Goal: Transaction & Acquisition: Download file/media

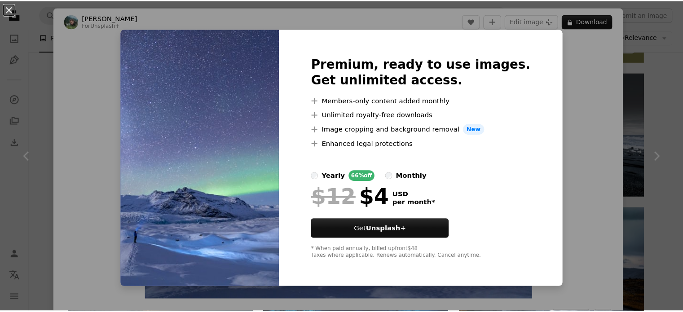
scroll to position [404, 0]
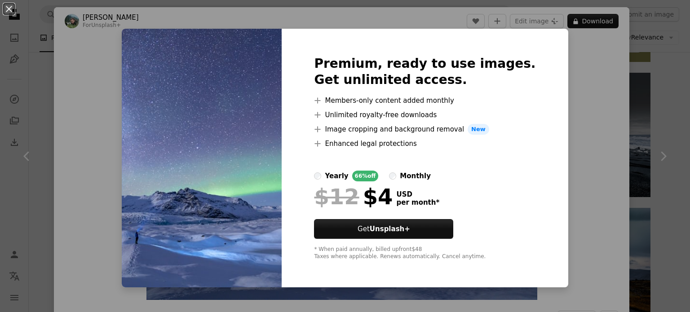
click at [599, 92] on div "An X shape Premium, ready to use images. Get unlimited access. A plus sign Memb…" at bounding box center [345, 156] width 690 height 312
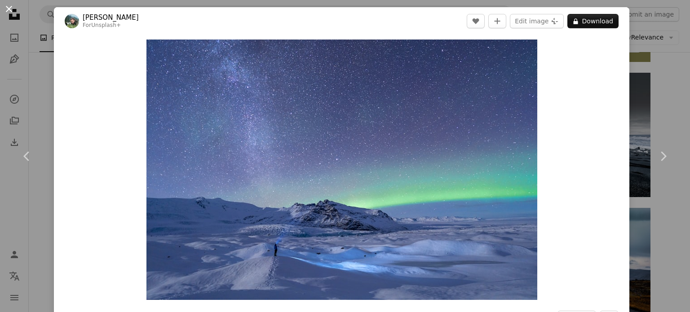
click at [11, 5] on button "An X shape" at bounding box center [9, 9] width 11 height 11
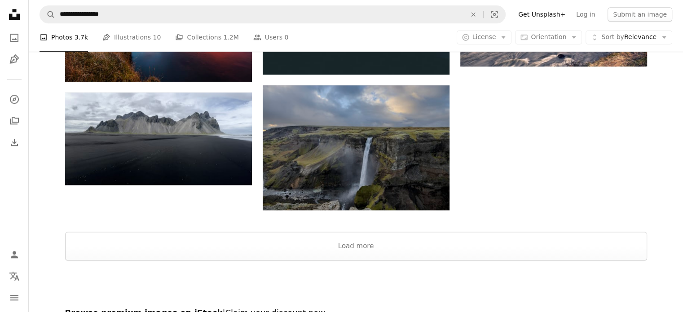
scroll to position [1078, 0]
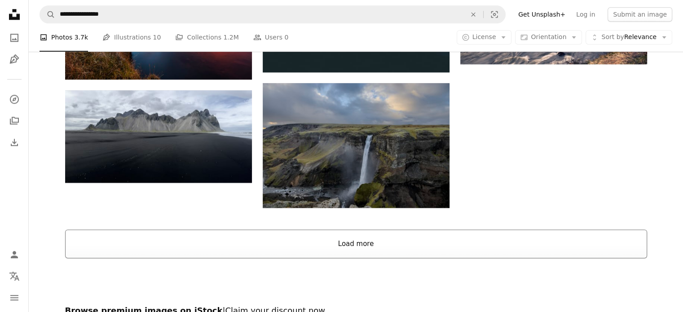
click at [374, 247] on button "Load more" at bounding box center [356, 244] width 582 height 29
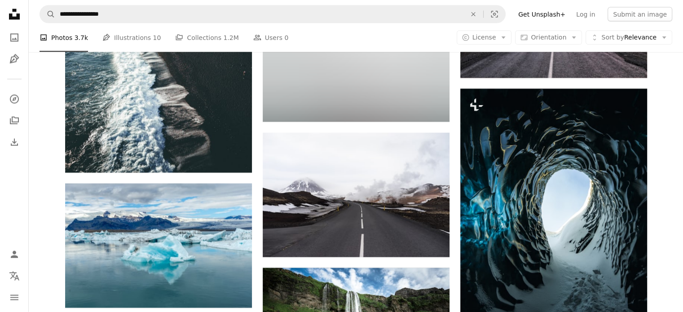
scroll to position [2066, 0]
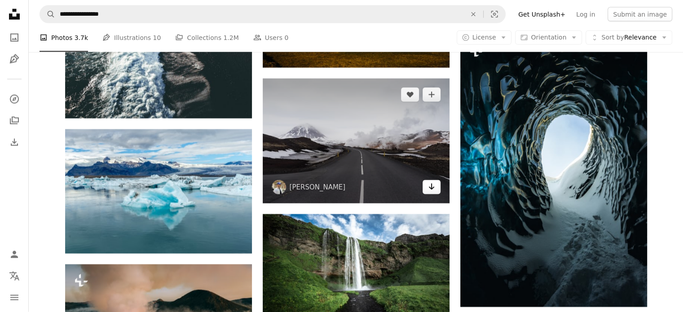
click at [435, 188] on link "Arrow pointing down" at bounding box center [432, 187] width 18 height 14
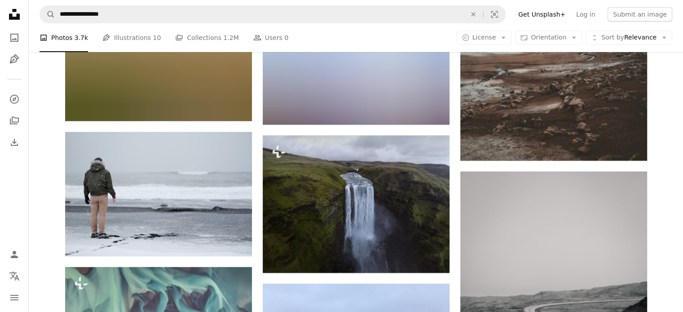
scroll to position [13207, 0]
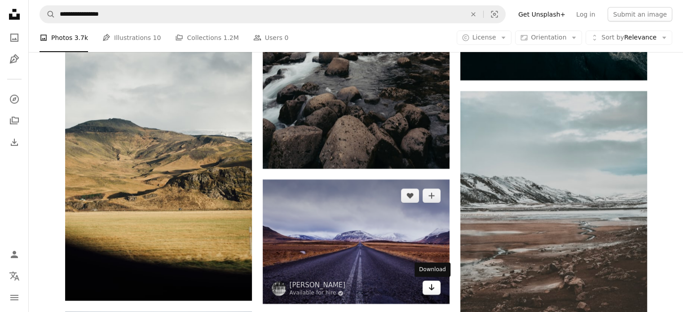
click at [432, 289] on icon "Download" at bounding box center [432, 287] width 6 height 6
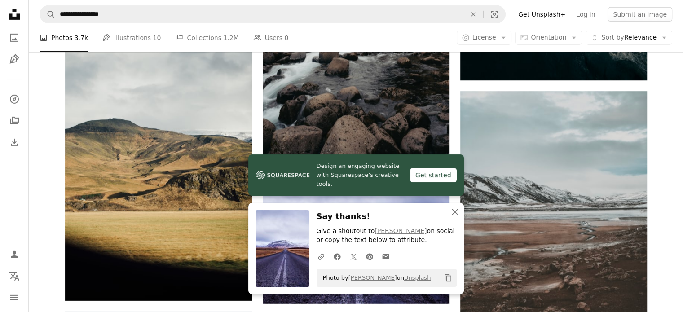
click at [455, 212] on icon "button" at bounding box center [455, 212] width 6 height 6
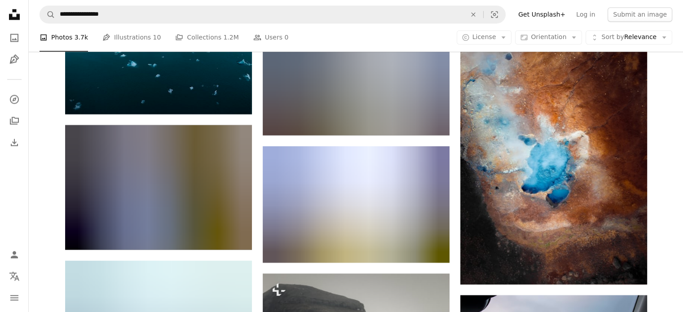
scroll to position [15273, 0]
